Goal: Task Accomplishment & Management: Complete application form

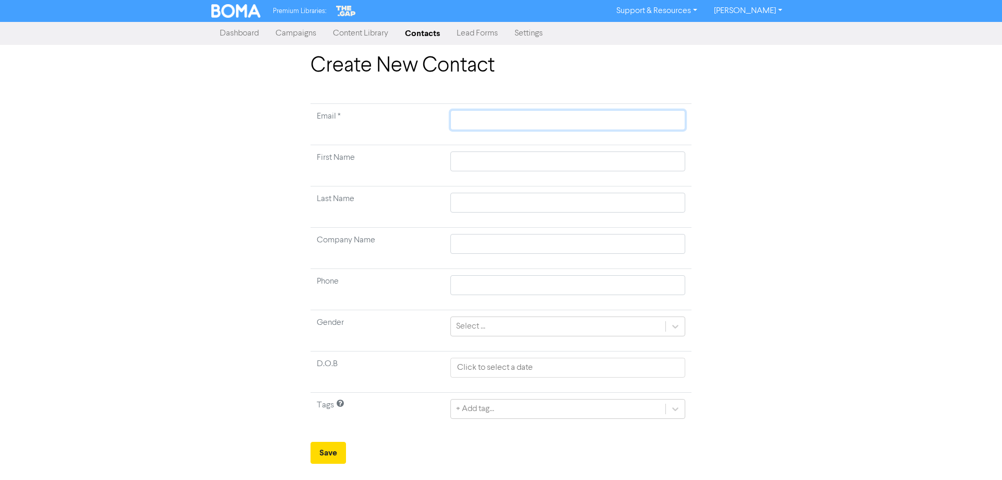
click at [488, 123] on input "text" at bounding box center [568, 120] width 235 height 20
paste input "[PERSON_NAME] <[EMAIL_ADDRESS][DOMAIN_NAME]>"
type input "[PERSON_NAME] <[EMAIL_ADDRESS][DOMAIN_NAME]>"
drag, startPoint x: 522, startPoint y: 121, endPoint x: 416, endPoint y: 141, distance: 108.4
click at [412, 130] on tr "Email * [PERSON_NAME] <[EMAIL_ADDRESS][DOMAIN_NAME]>" at bounding box center [501, 124] width 381 height 41
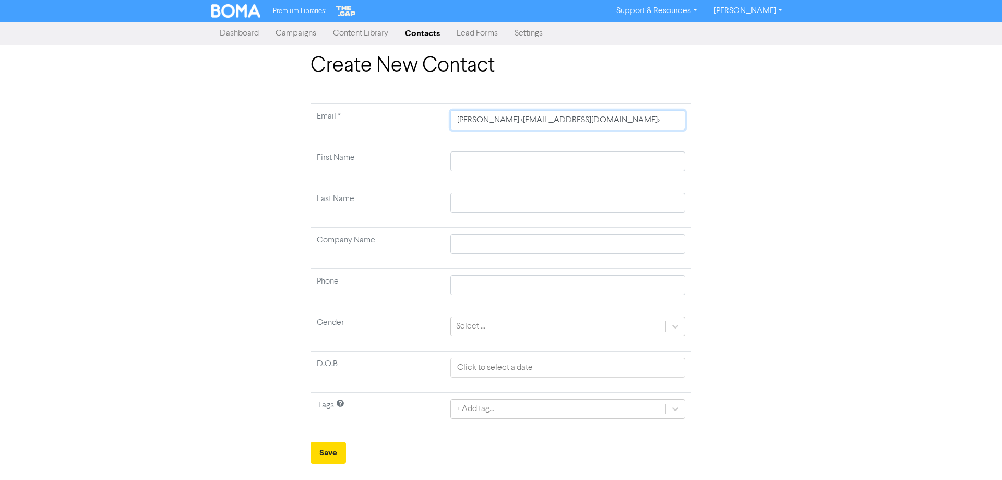
type input "[EMAIL_ADDRESS][DOMAIN_NAME]>"
click at [595, 129] on input "[EMAIL_ADDRESS][DOMAIN_NAME]>" at bounding box center [568, 120] width 235 height 20
type input "[EMAIL_ADDRESS][DOMAIN_NAME]"
paste input "[PERSON_NAME] <[EMAIL_ADDRESS][DOMAIN_NAME]>"
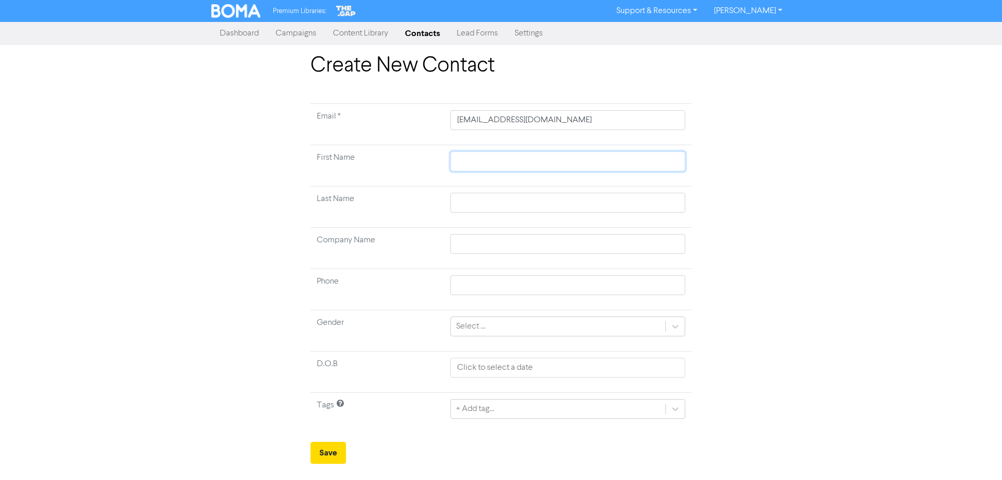
type input "[PERSON_NAME] <[EMAIL_ADDRESS][DOMAIN_NAME]>"
paste input "[PERSON_NAME] <[EMAIL_ADDRESS][DOMAIN_NAME]>"
type input "[PERSON_NAME] <[EMAIL_ADDRESS][DOMAIN_NAME]>"
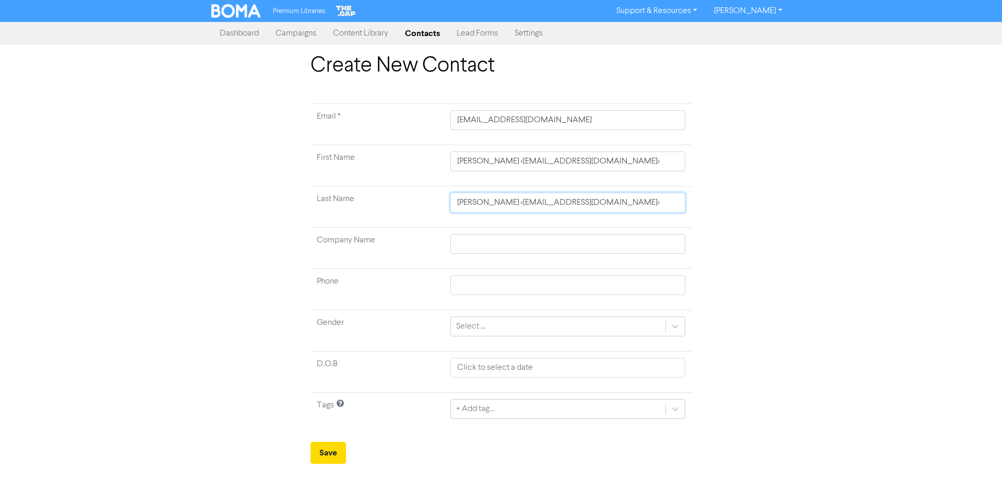
drag, startPoint x: 524, startPoint y: 206, endPoint x: 661, endPoint y: 187, distance: 138.0
click at [660, 187] on td "[PERSON_NAME] <[EMAIL_ADDRESS][DOMAIN_NAME]>" at bounding box center [567, 206] width 247 height 41
type input "[PERSON_NAME] <"
type input "[PERSON_NAME]"
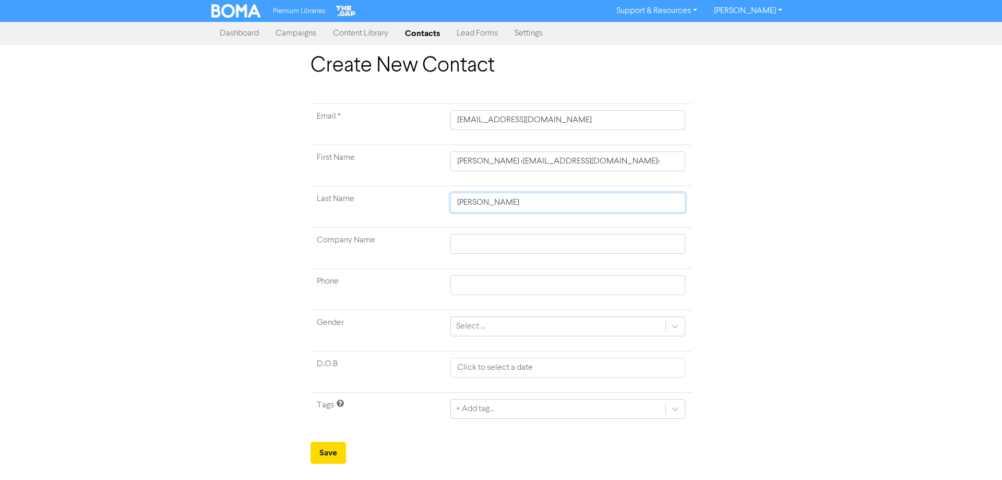
drag, startPoint x: 487, startPoint y: 200, endPoint x: 363, endPoint y: 198, distance: 124.3
click at [356, 202] on tr "Last Name [PERSON_NAME]" at bounding box center [501, 206] width 381 height 41
type input "Caulfield"
drag, startPoint x: 488, startPoint y: 163, endPoint x: 673, endPoint y: 156, distance: 185.5
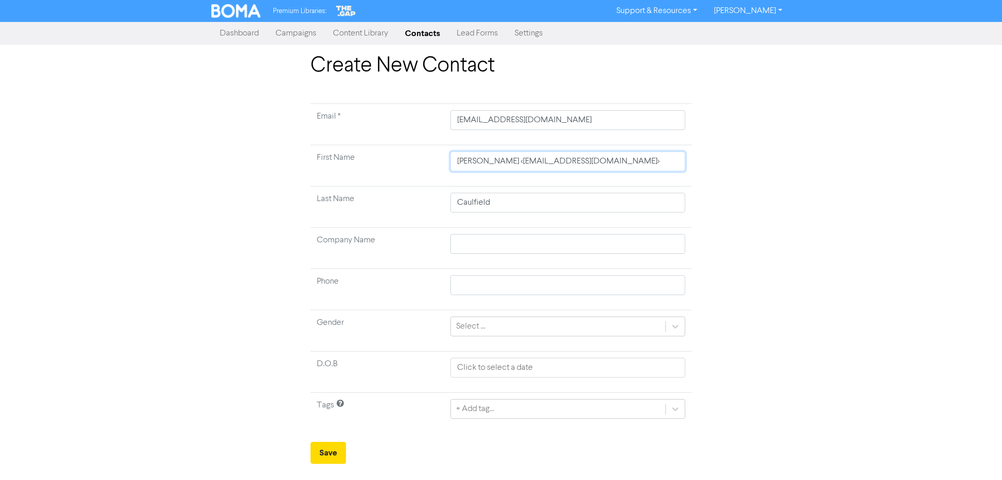
click at [665, 154] on input "[PERSON_NAME] <[EMAIL_ADDRESS][DOMAIN_NAME]>" at bounding box center [568, 161] width 235 height 20
type input "[PERSON_NAME]"
type input "[PERSON_NAME] &"
type input "[PERSON_NAME] & A"
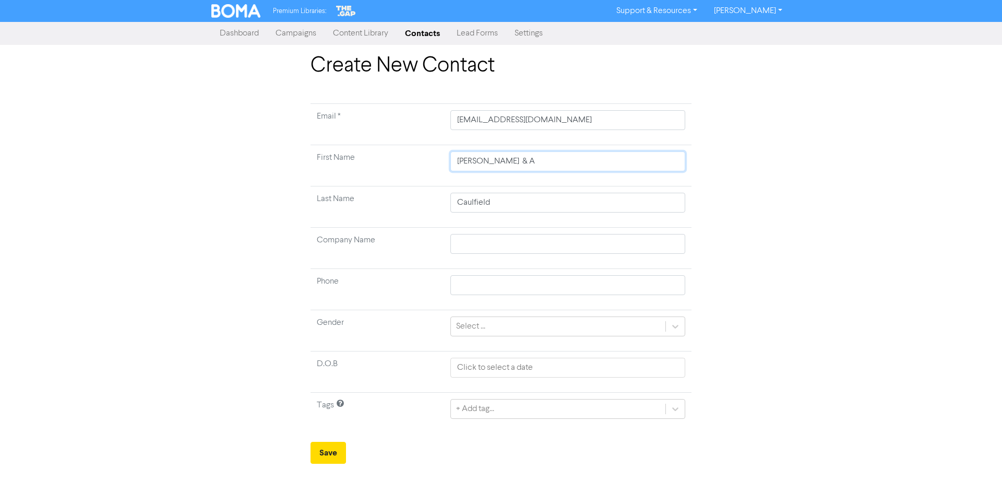
type input "[PERSON_NAME] & An"
type input "[PERSON_NAME] & And"
type input "[PERSON_NAME] & [PERSON_NAME]"
click at [332, 458] on button "Save" at bounding box center [329, 453] width 36 height 22
